Goal: Task Accomplishment & Management: Manage account settings

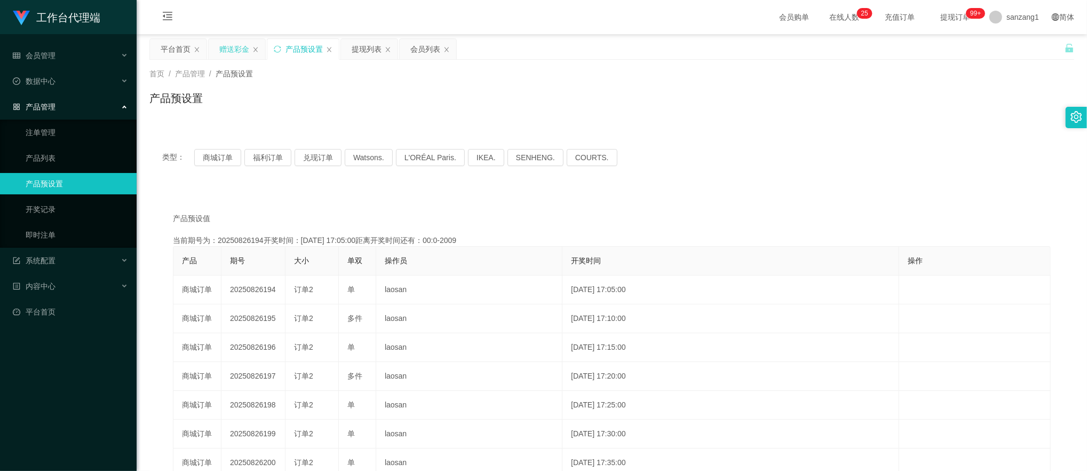
click at [244, 50] on div "赠送彩金" at bounding box center [234, 49] width 30 height 20
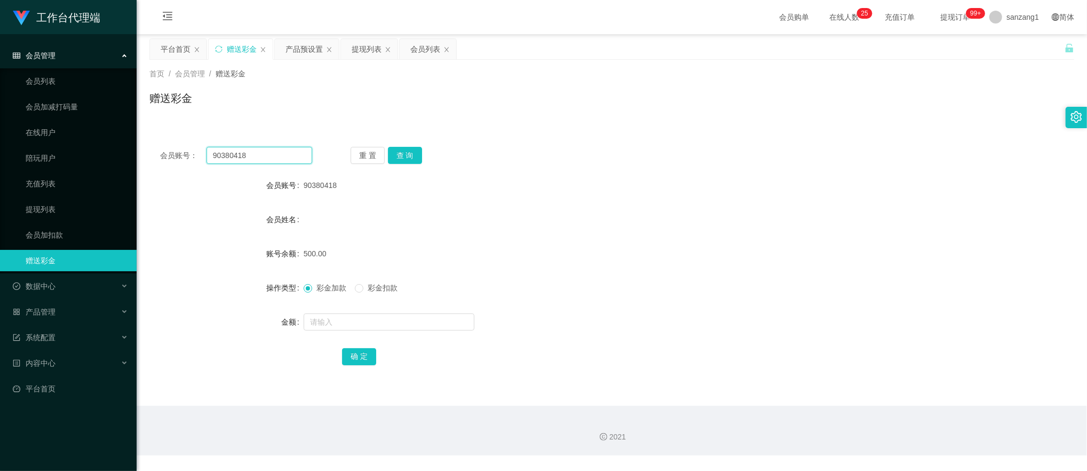
drag, startPoint x: 268, startPoint y: 160, endPoint x: 147, endPoint y: 130, distance: 124.2
click at [145, 131] on main "关闭左侧 关闭右侧 关闭其它 刷新页面 平台首页 赠送彩金 产品预设置 提现列表 会员列表 首页 / 会员管理 / 赠送彩金 / 赠送彩金 会员账号： 903…" at bounding box center [612, 219] width 950 height 371
paste input "Bulba09"
type input "Bulba09"
click at [407, 154] on button "查 询" at bounding box center [405, 155] width 34 height 17
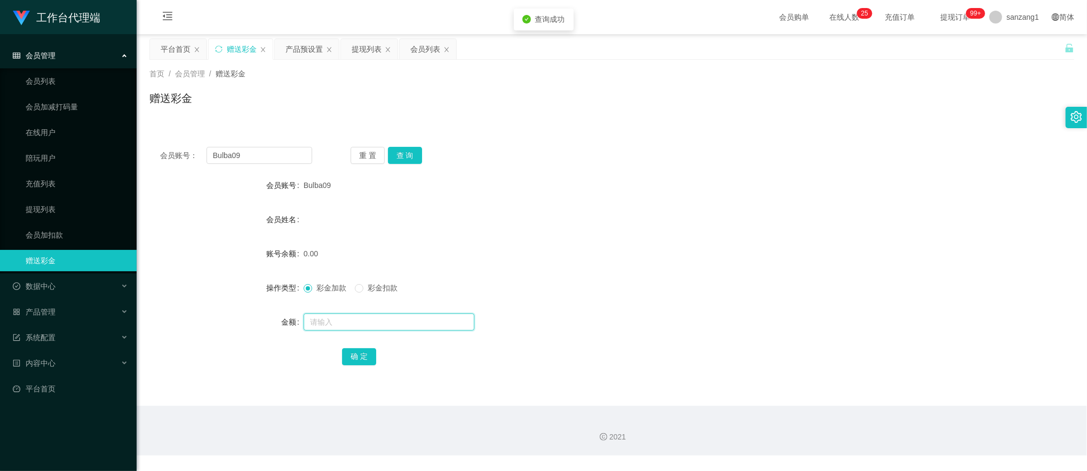
click at [323, 316] on input "text" at bounding box center [389, 321] width 171 height 17
type input "100"
click at [360, 349] on button "确 定" at bounding box center [359, 356] width 34 height 17
click at [295, 47] on div "产品预设置" at bounding box center [303, 49] width 37 height 20
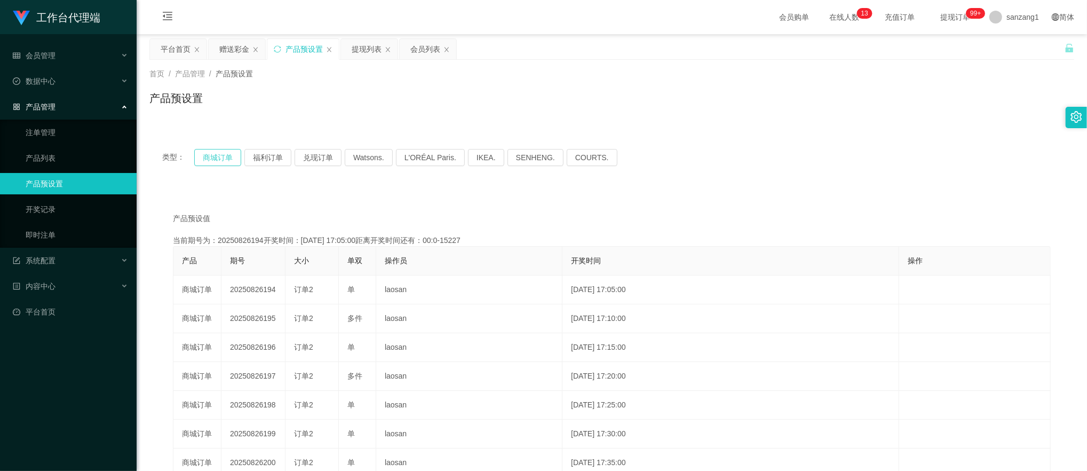
click at [219, 153] on button "商城订单" at bounding box center [217, 157] width 47 height 17
click at [240, 47] on div "赠送彩金" at bounding box center [234, 49] width 30 height 20
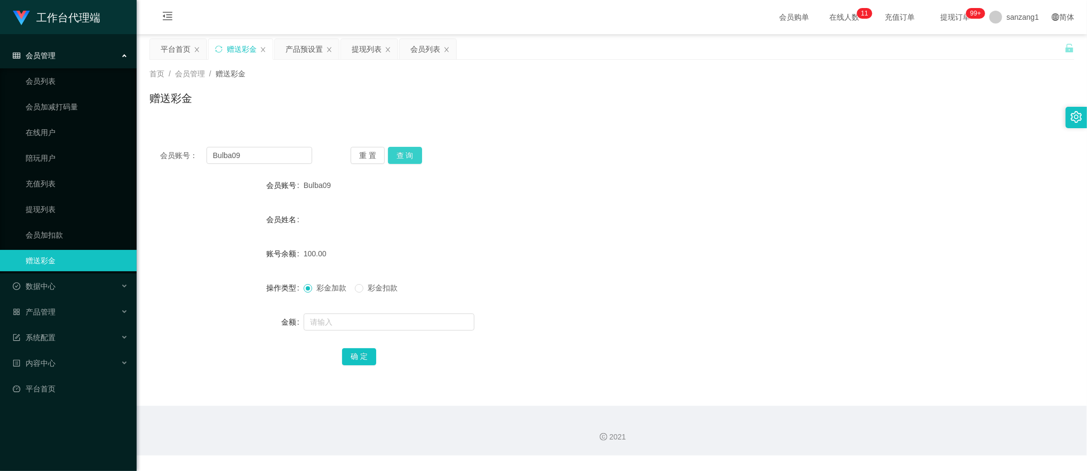
click at [401, 147] on button "查 询" at bounding box center [405, 155] width 34 height 17
click at [401, 147] on div "重 置 查 询" at bounding box center [427, 155] width 152 height 17
click at [401, 147] on button "查 询" at bounding box center [405, 155] width 34 height 17
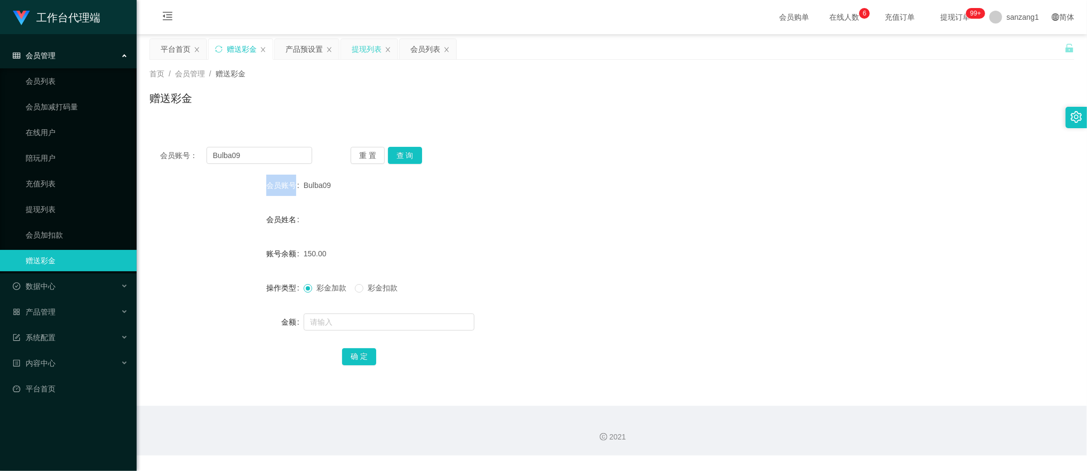
click at [368, 50] on div "提现列表" at bounding box center [367, 49] width 30 height 20
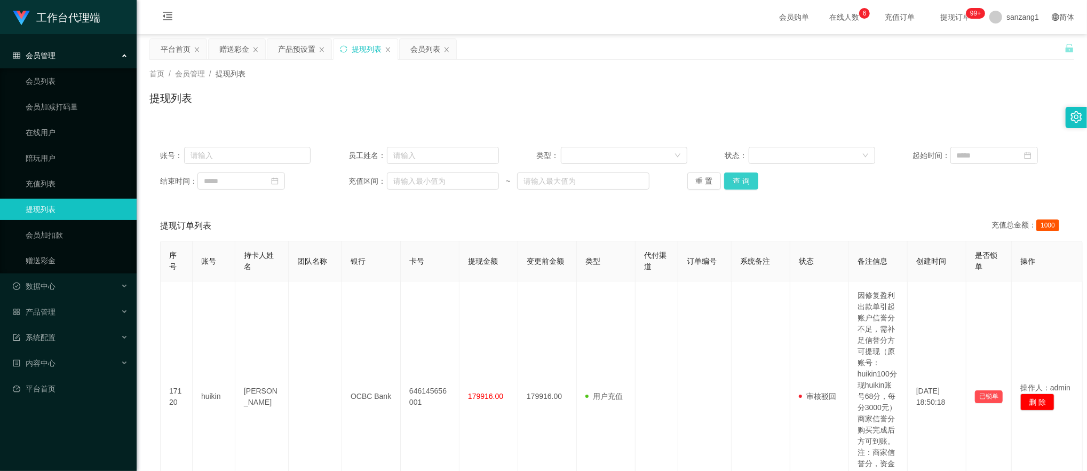
click at [742, 184] on button "查 询" at bounding box center [741, 180] width 34 height 17
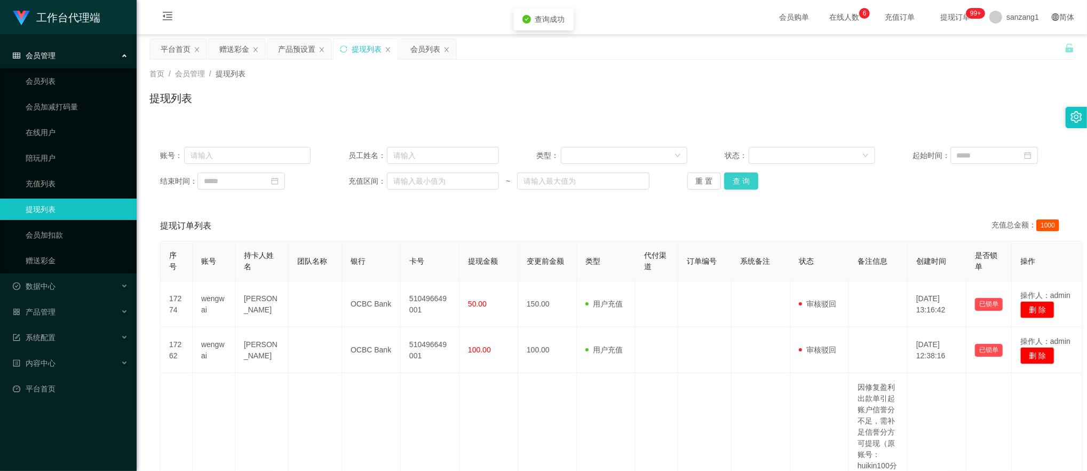
click at [742, 184] on button "查 询" at bounding box center [741, 180] width 34 height 17
click at [239, 46] on div "赠送彩金" at bounding box center [234, 49] width 30 height 20
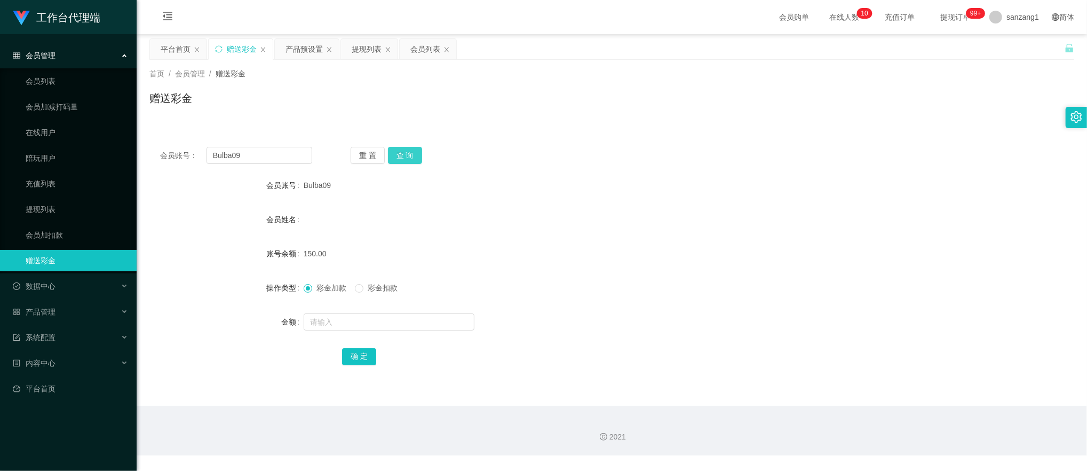
click at [400, 158] on button "查 询" at bounding box center [405, 155] width 34 height 17
click at [321, 324] on input "text" at bounding box center [389, 321] width 171 height 17
type input "150"
click at [368, 350] on button "确 定" at bounding box center [359, 356] width 34 height 17
click at [314, 286] on span "彩金加款" at bounding box center [331, 287] width 38 height 9
